Goal: Task Accomplishment & Management: Manage account settings

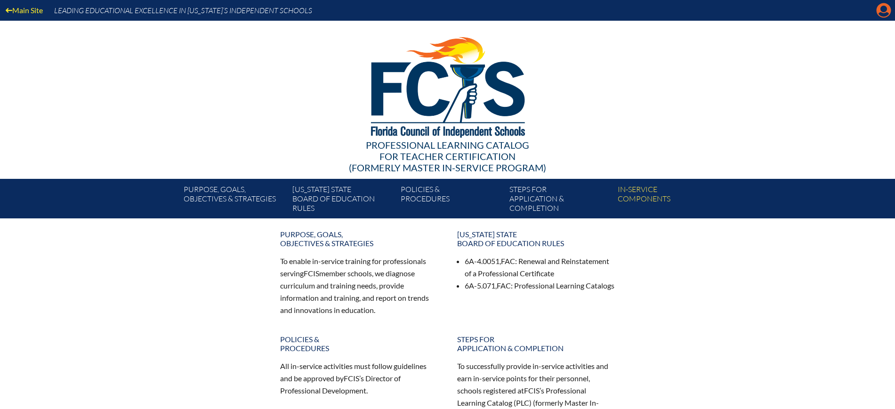
click at [883, 13] on icon at bounding box center [884, 10] width 15 height 15
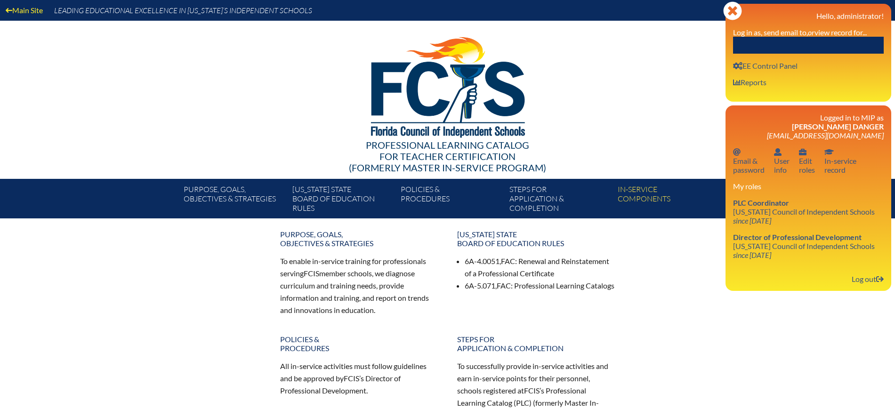
click at [840, 51] on input "text" at bounding box center [808, 45] width 151 height 17
paste input "9:00-9:30 Head of School 9:30-10:15 CFO 10:15-10:45 Break and campus tour with …"
drag, startPoint x: 866, startPoint y: 44, endPoint x: 656, endPoint y: 41, distance: 210.1
click at [656, 41] on div "Main Site Leading Educational Excellence in Florida’s Independent Schools Profe…" at bounding box center [447, 109] width 895 height 219
type input "O 10:15-10:45 Break and campus tour with Dir. of Admissions &amp; Marketing 10:…"
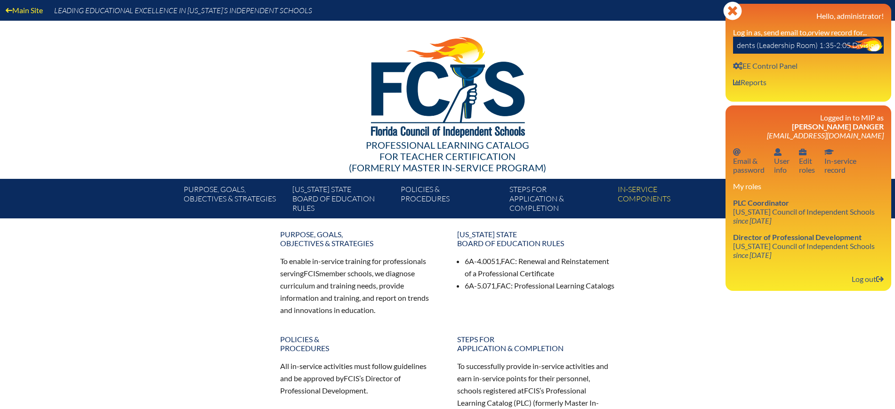
scroll to position [0, 1122]
drag, startPoint x: 736, startPoint y: 46, endPoint x: 904, endPoint y: 57, distance: 168.0
click at [895, 57] on html "Main Site Leading Educational Excellence in Florida’s Independent Schools Profe…" at bounding box center [447, 300] width 895 height 600
click at [770, 45] on input "text" at bounding box center [808, 45] width 151 height 17
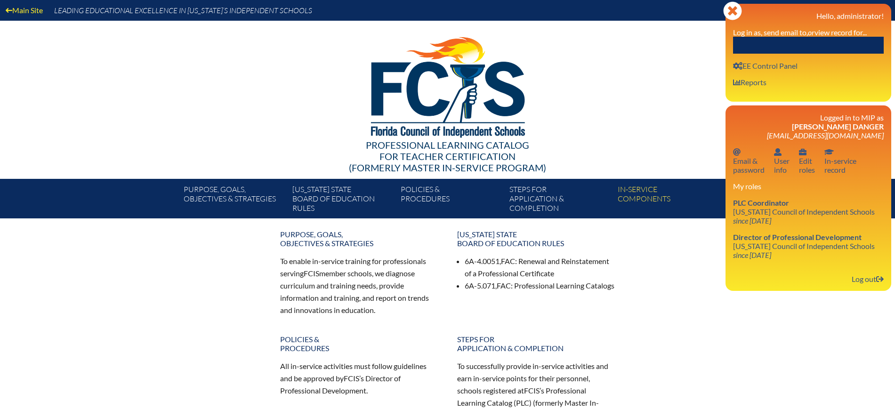
paste input "Jennifer McDonough"
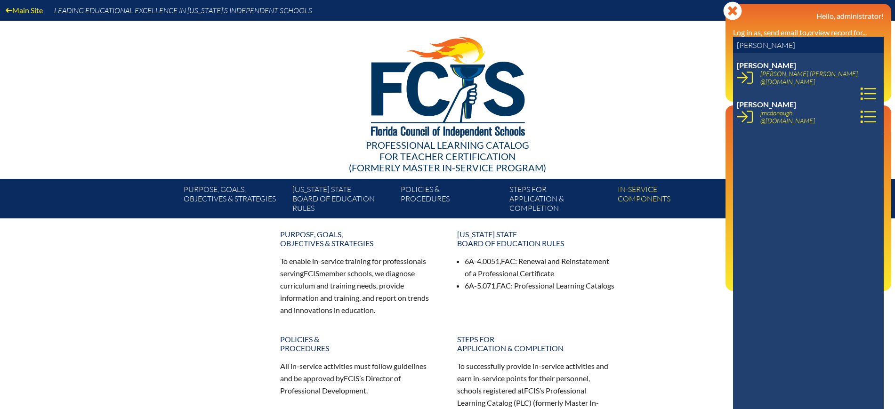
type input "Jennifer McDonough"
click at [861, 121] on icon at bounding box center [869, 117] width 16 height 16
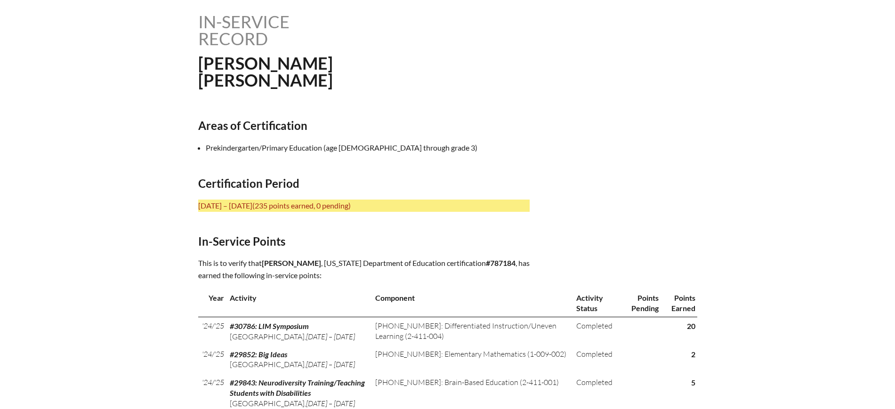
scroll to position [294, 0]
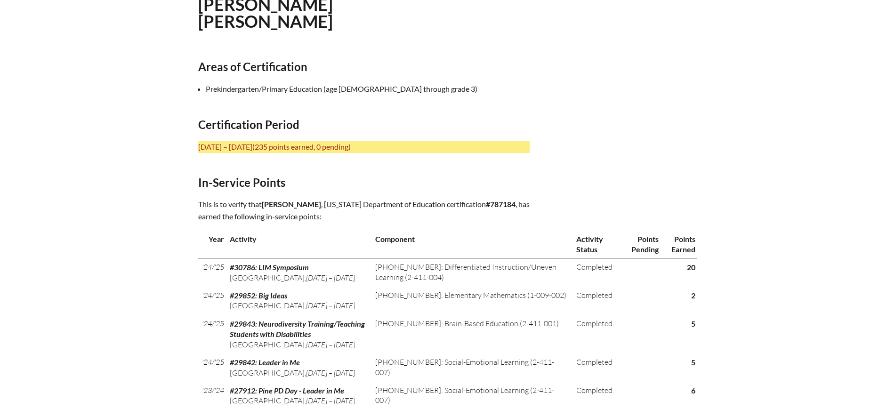
drag, startPoint x: 351, startPoint y: 200, endPoint x: 264, endPoint y: 201, distance: 87.1
click at [264, 201] on span "Jennifer McDonough" at bounding box center [291, 204] width 59 height 9
copy span "Jennifer McDonough"
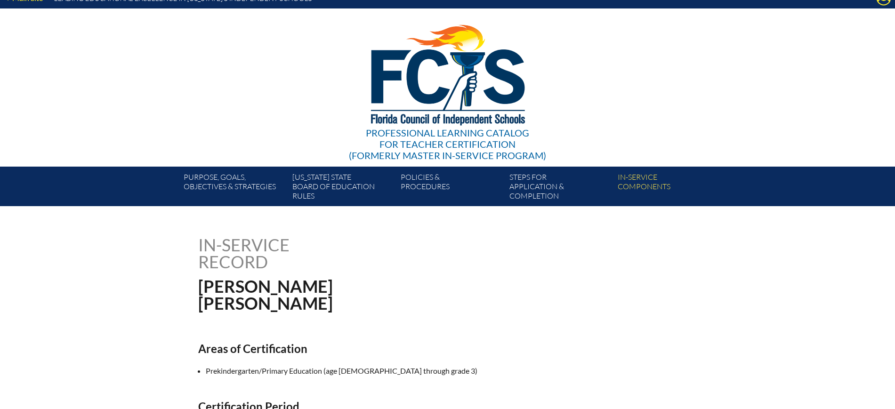
scroll to position [0, 0]
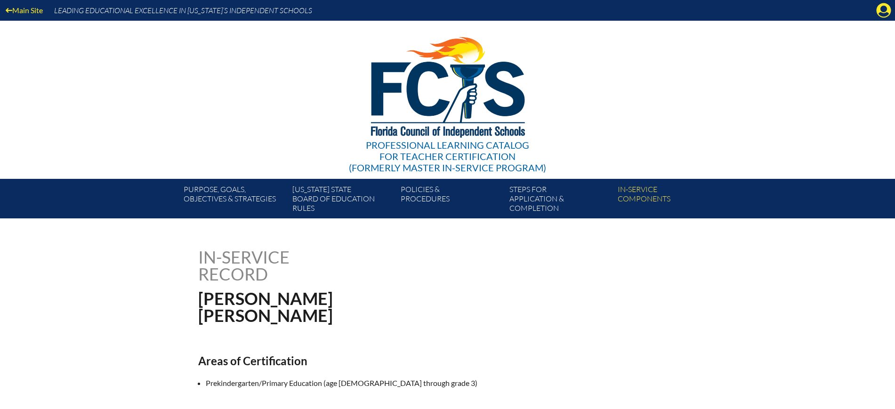
click at [873, 8] on div "Main Site Leading Educational Excellence in Florida’s Independent Schools" at bounding box center [447, 10] width 895 height 21
click at [886, 4] on icon at bounding box center [884, 10] width 15 height 15
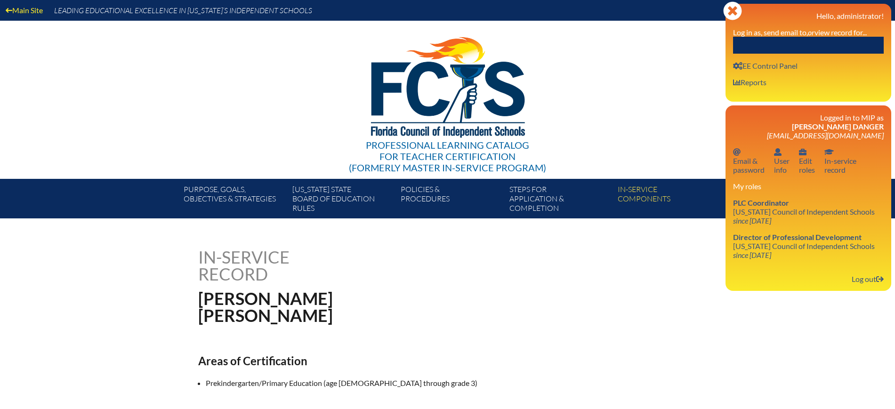
click at [842, 49] on input "text" at bounding box center [808, 45] width 151 height 17
paste input "Jennifer McDonough"
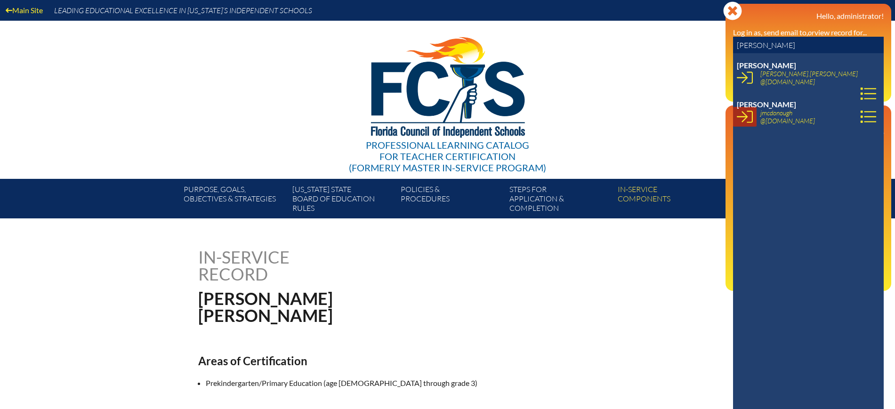
type input "Jennifer McDonough"
click at [741, 117] on icon at bounding box center [745, 117] width 16 height 16
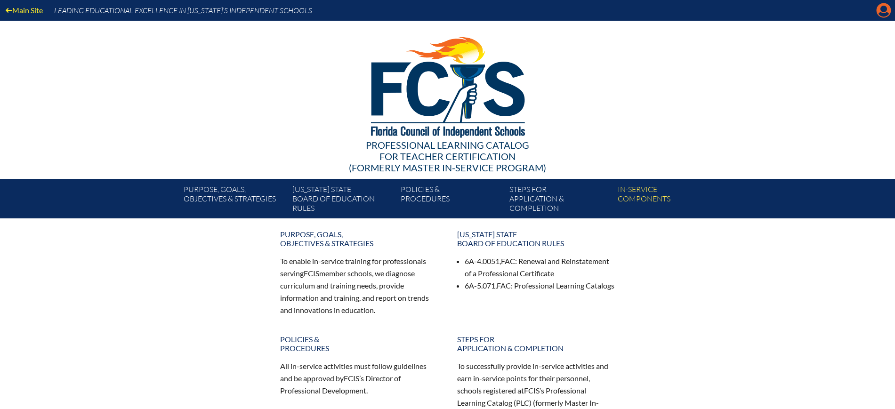
click at [885, 5] on icon at bounding box center [884, 10] width 15 height 15
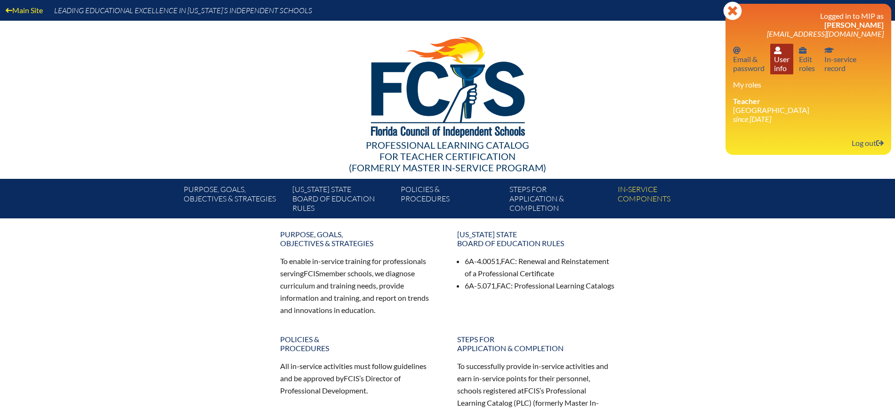
click at [779, 66] on link "User info User info" at bounding box center [782, 59] width 23 height 31
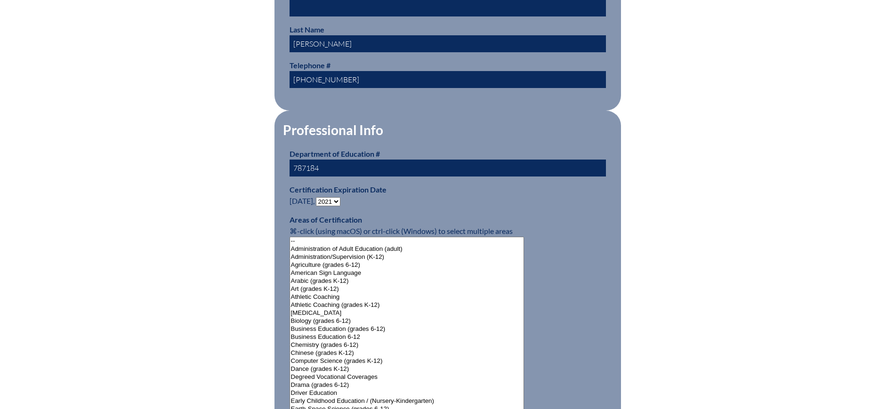
scroll to position [530, 0]
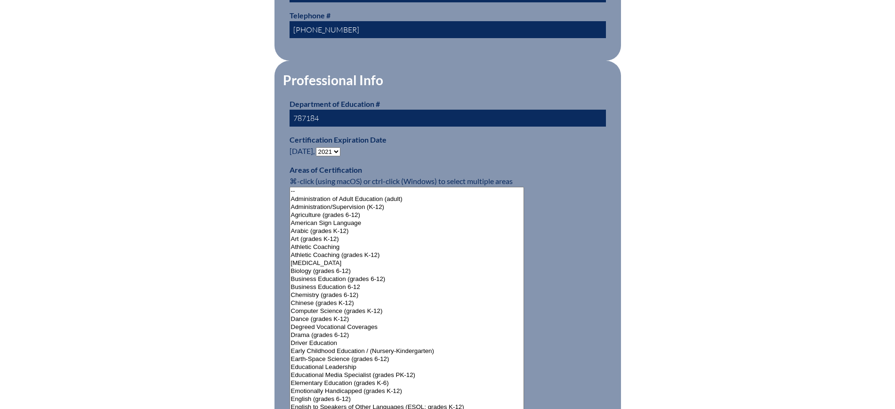
click at [340, 147] on select "- 2031 2030 2029 2028 2027 2026 2025 2024 2023 2022 2021 2020 2019 2018 2017 20…" at bounding box center [328, 151] width 24 height 9
select select "2026"
click at [318, 147] on select "- 2031 2030 2029 2028 2027 2026 2025 2024 2023 2022 2021 2020 2019 2018 2017 20…" at bounding box center [328, 151] width 24 height 9
click at [233, 233] on div "User Info Please enter your name as it appears on your Department of Education …" at bounding box center [447, 346] width 529 height 1254
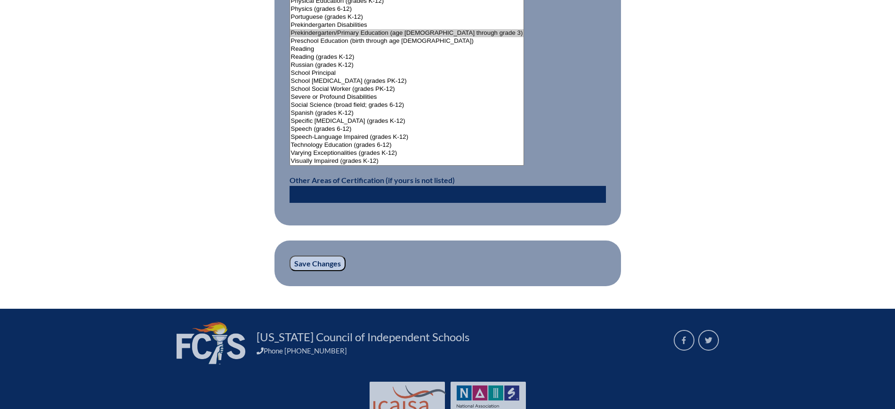
scroll to position [1249, 0]
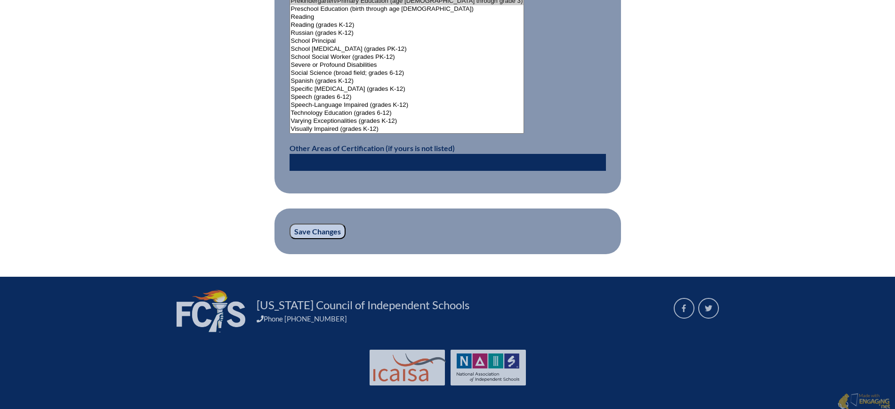
click at [323, 228] on input "Save Changes" at bounding box center [318, 232] width 56 height 16
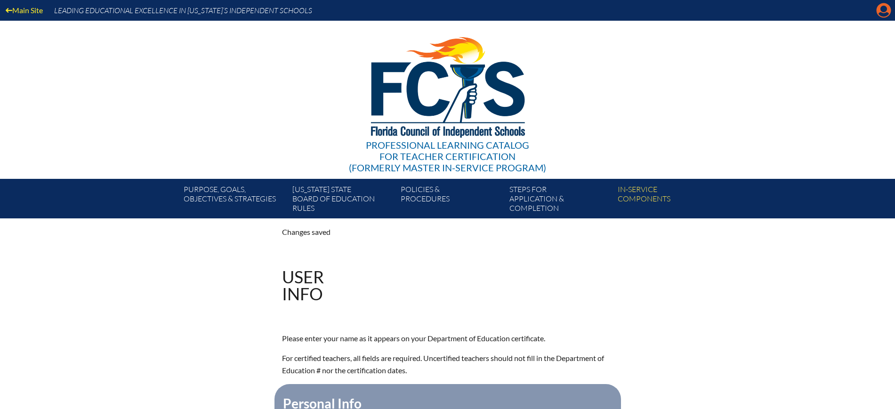
click at [883, 8] on icon "Manage account" at bounding box center [884, 10] width 15 height 15
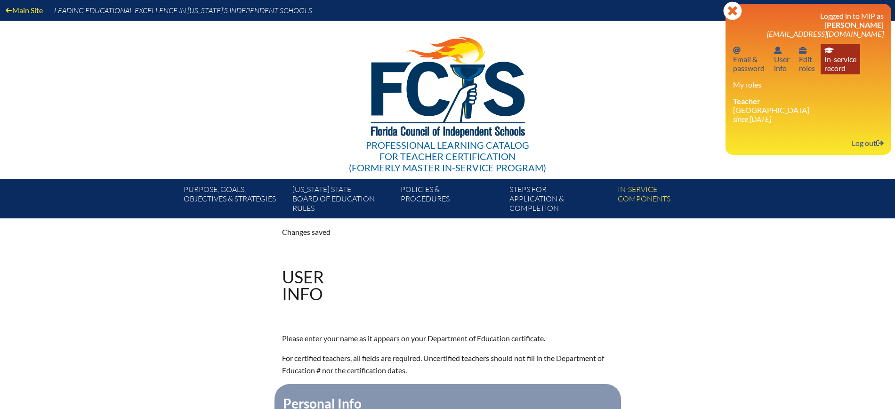
click at [849, 65] on link "In-service record In-service record" at bounding box center [841, 59] width 40 height 31
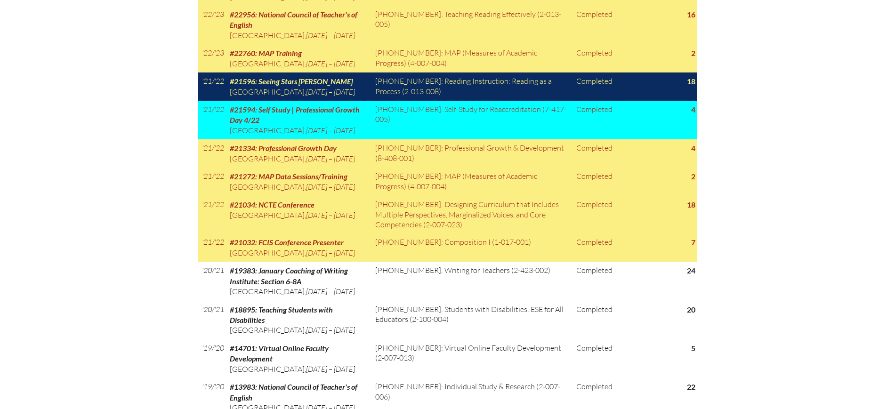
scroll to position [942, 0]
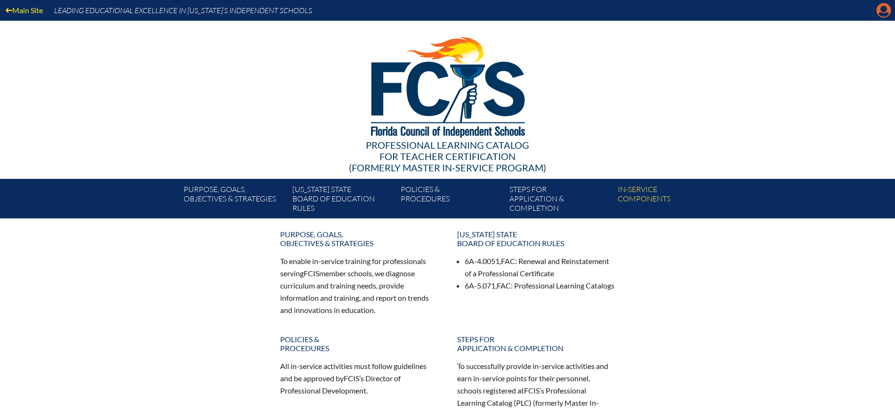
click at [883, 8] on icon "Manage account" at bounding box center [884, 10] width 15 height 15
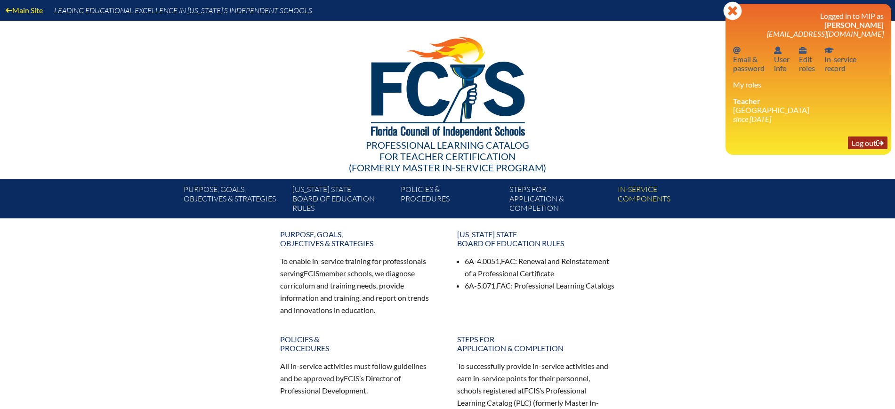
click at [856, 143] on link "Log out Log out" at bounding box center [868, 143] width 40 height 13
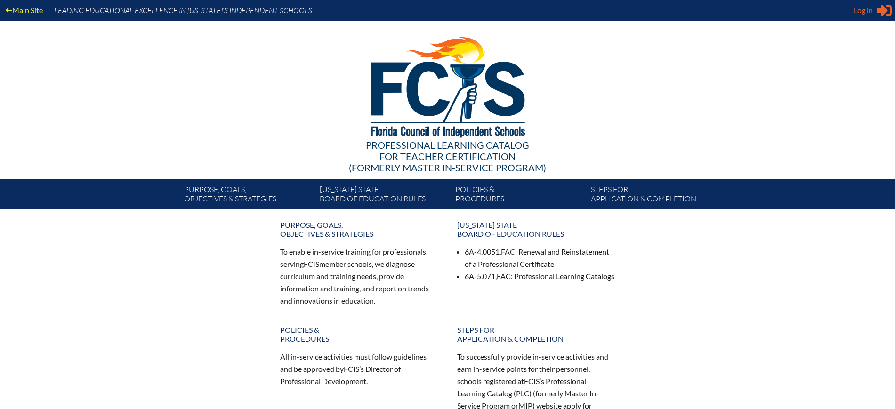
type input "kdanger@fcis.org"
click at [858, 12] on span "Log in" at bounding box center [863, 10] width 19 height 11
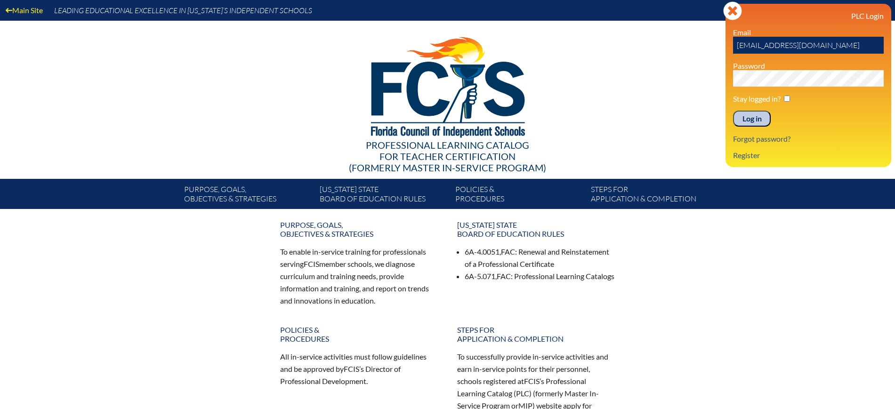
click at [766, 114] on input "Log in" at bounding box center [752, 119] width 38 height 16
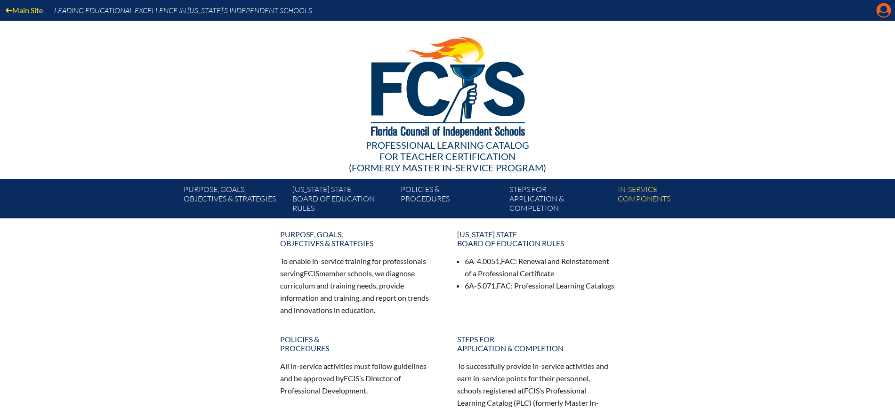
click at [886, 9] on icon "Manage Account" at bounding box center [884, 10] width 15 height 15
click at [886, 10] on icon "Manage Account" at bounding box center [884, 10] width 15 height 15
